Goal: Check status

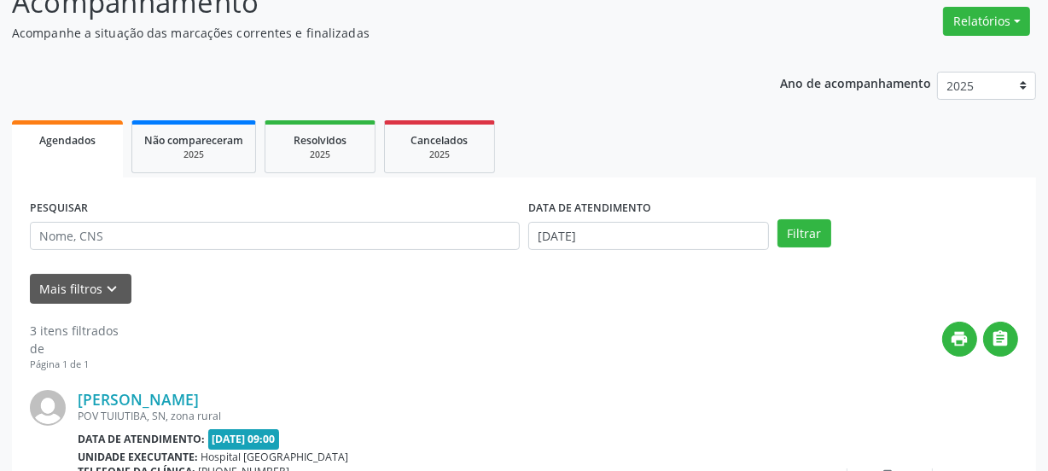
scroll to position [242, 0]
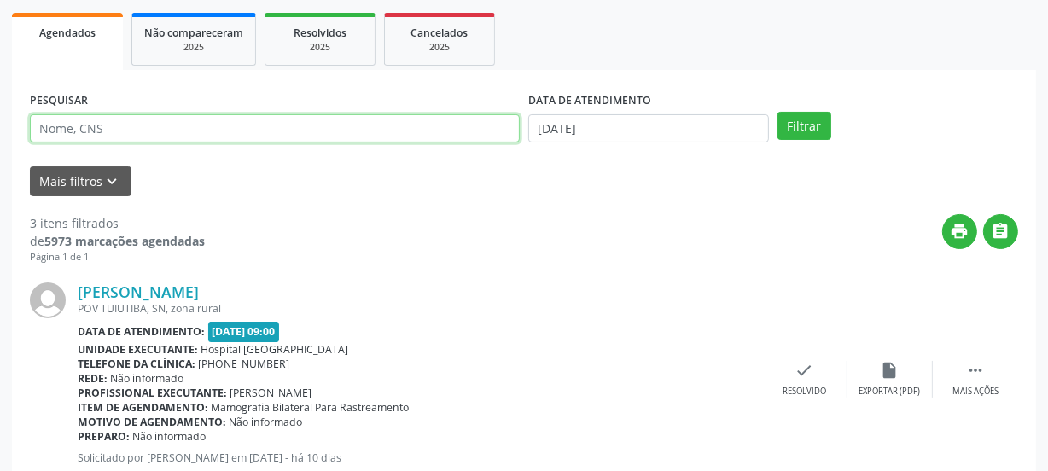
click at [230, 134] on input "text" at bounding box center [275, 128] width 490 height 29
paste input "702405575155827"
type input "702405575155827"
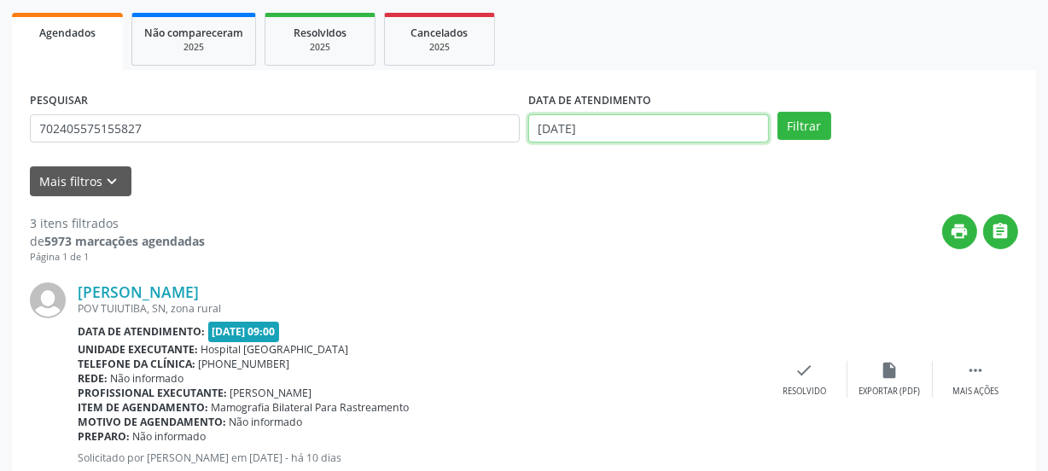
click at [606, 124] on input "[DATE]" at bounding box center [648, 128] width 241 height 29
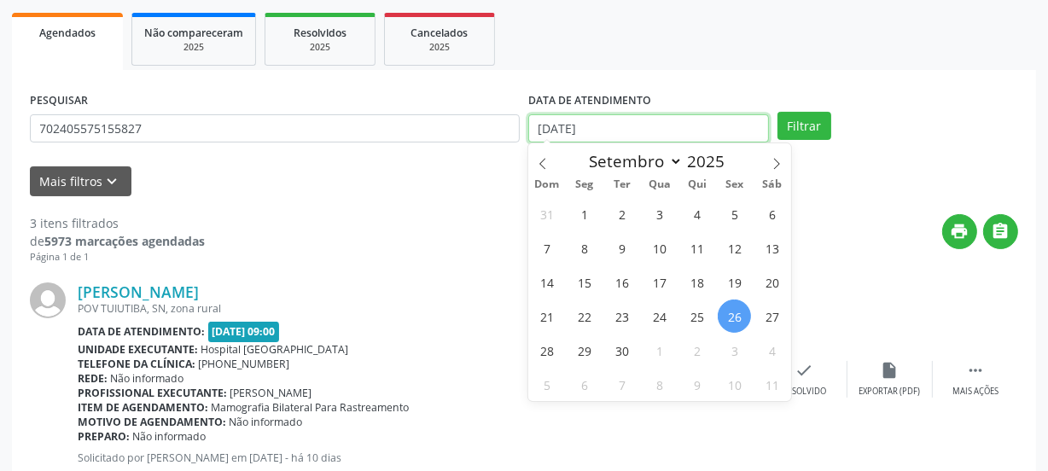
drag, startPoint x: 601, startPoint y: 123, endPoint x: 403, endPoint y: 114, distance: 198.1
click at [409, 114] on div "PESQUISAR 702405575155827 DATA DE ATENDIMENTO [DATE] Filtrar" at bounding box center [524, 121] width 997 height 67
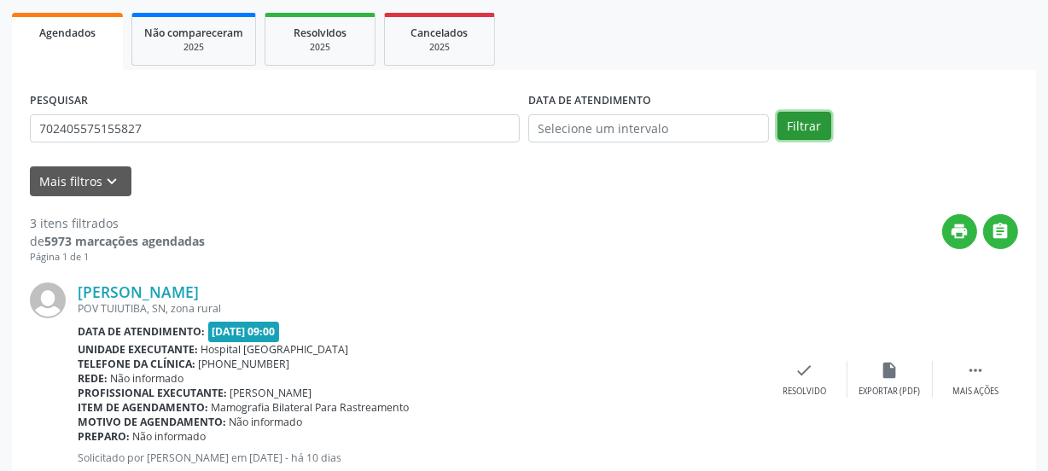
click at [789, 113] on button "Filtrar" at bounding box center [804, 126] width 54 height 29
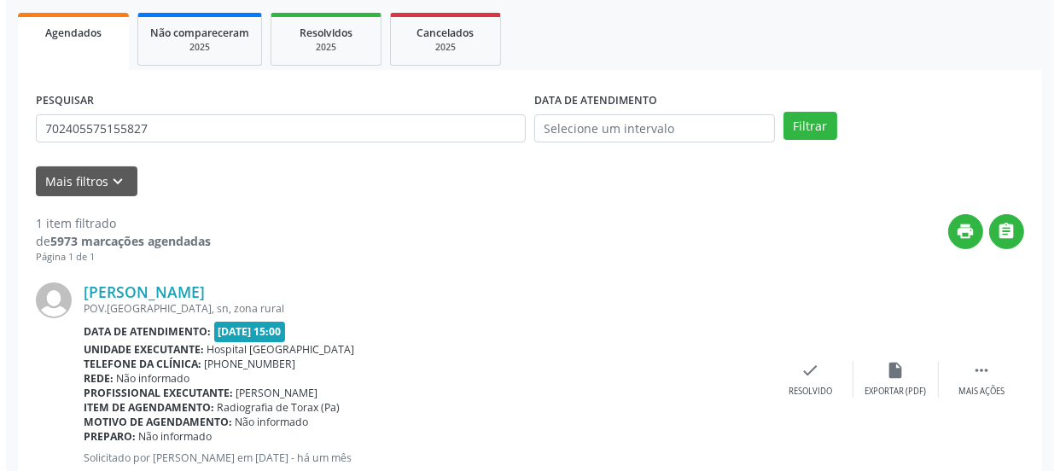
scroll to position [295, 0]
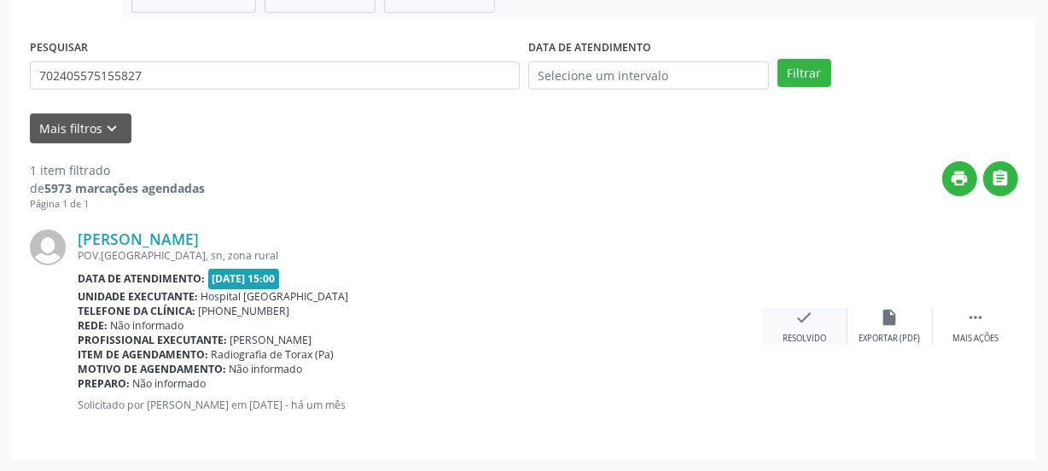
click at [804, 329] on div "check Resolvido" at bounding box center [804, 326] width 85 height 37
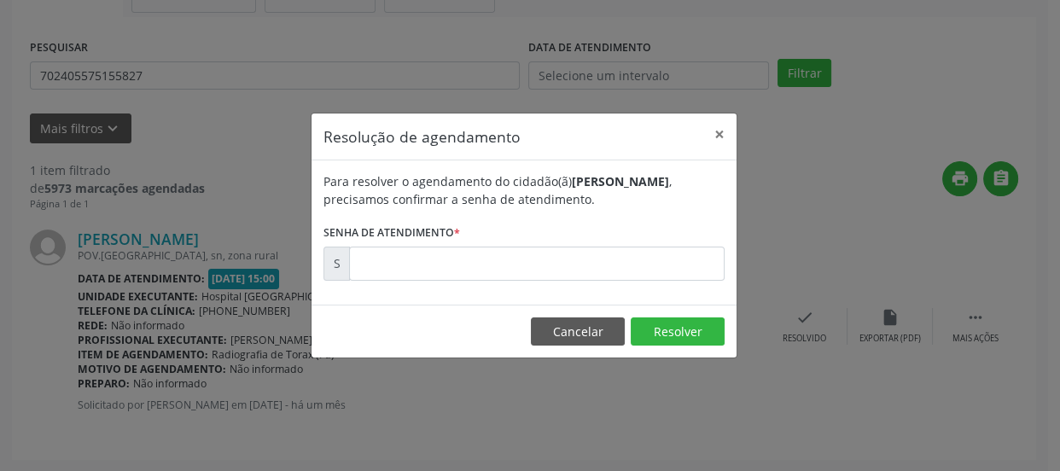
click at [535, 251] on form "Para resolver o agendamento do cidadão(ã) [PERSON_NAME] , precisamos confirmar …" at bounding box center [523, 226] width 401 height 108
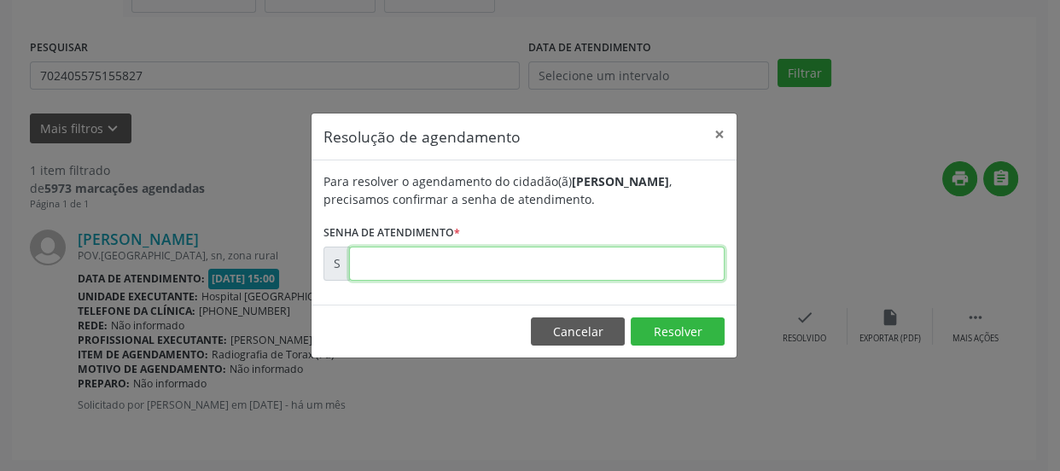
click at [533, 263] on input "text" at bounding box center [536, 264] width 375 height 34
type input "00172153"
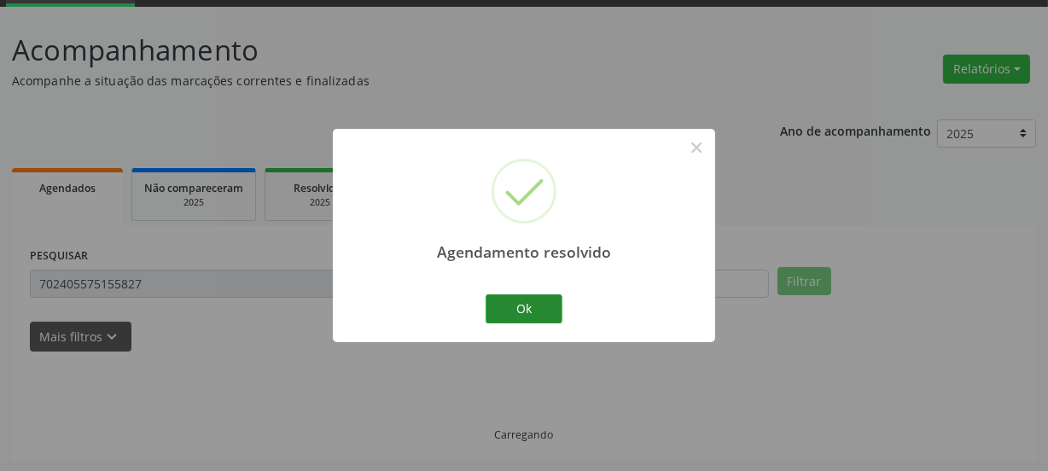
scroll to position [50, 0]
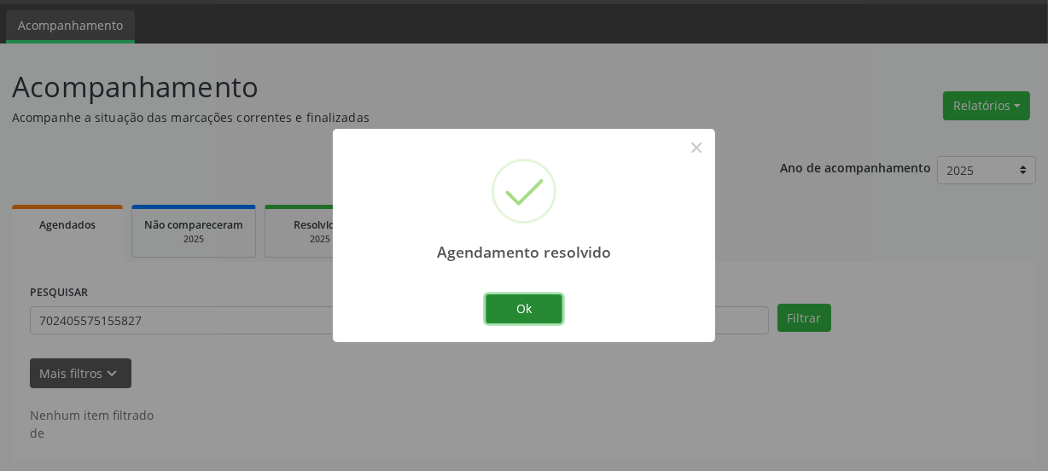
click at [547, 303] on button "Ok" at bounding box center [523, 308] width 77 height 29
